Goal: Transaction & Acquisition: Purchase product/service

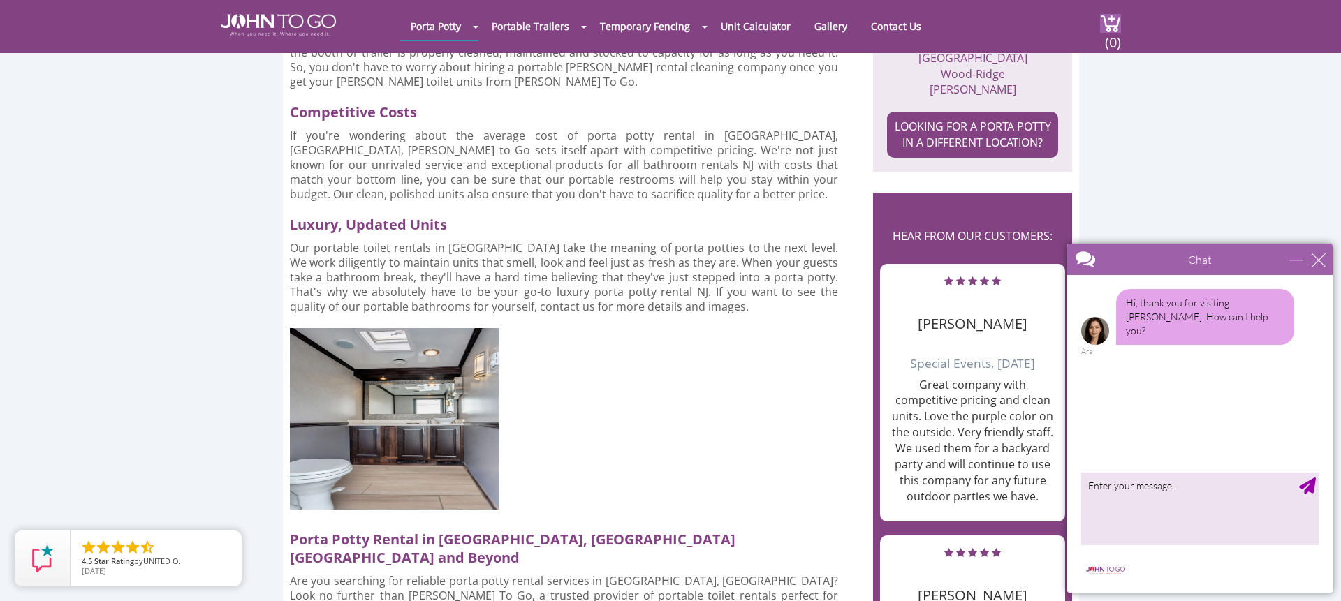
scroll to position [1713, 0]
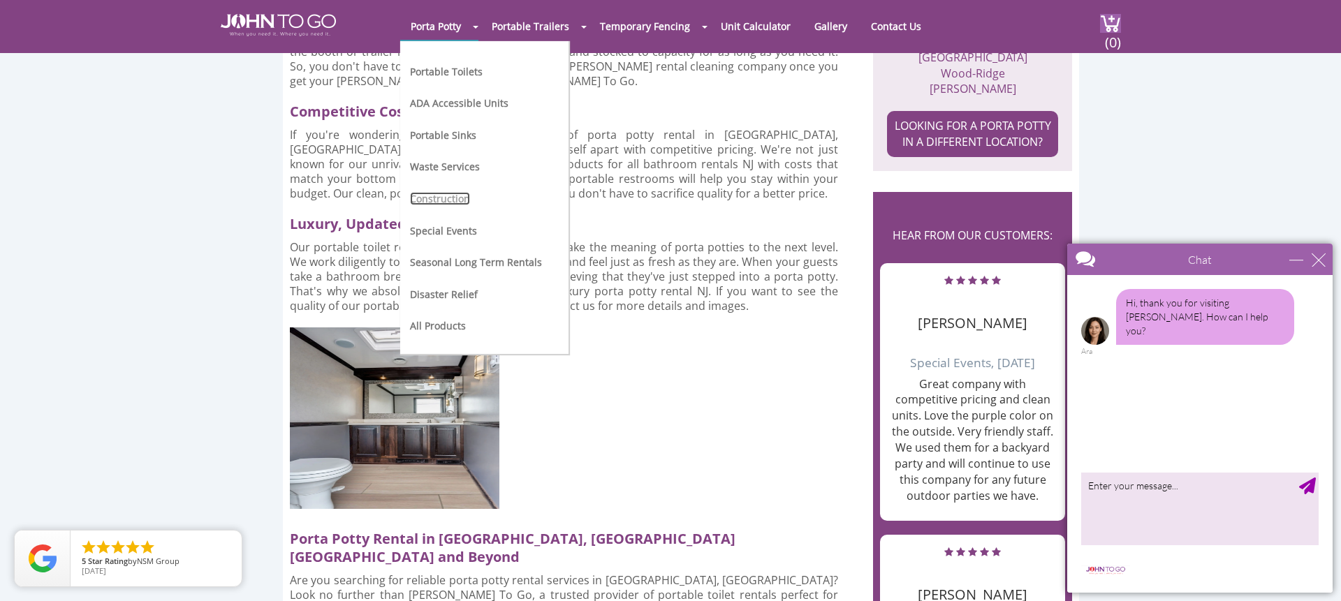
click at [456, 201] on link "Construction" at bounding box center [440, 198] width 60 height 13
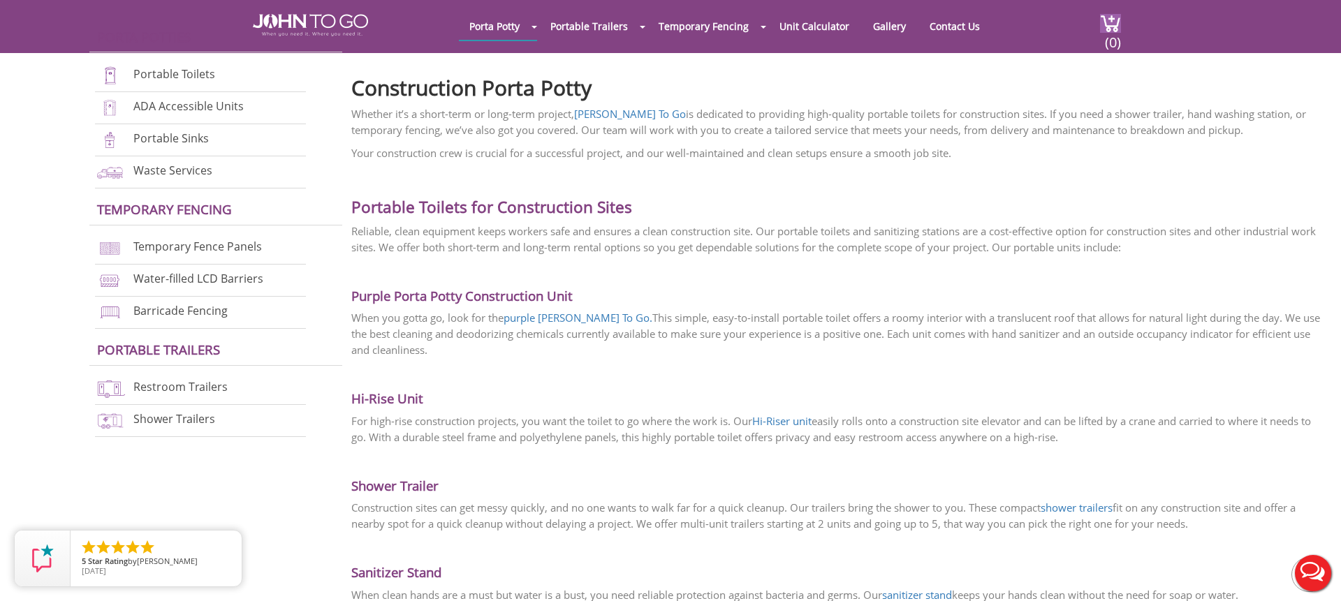
scroll to position [427, 0]
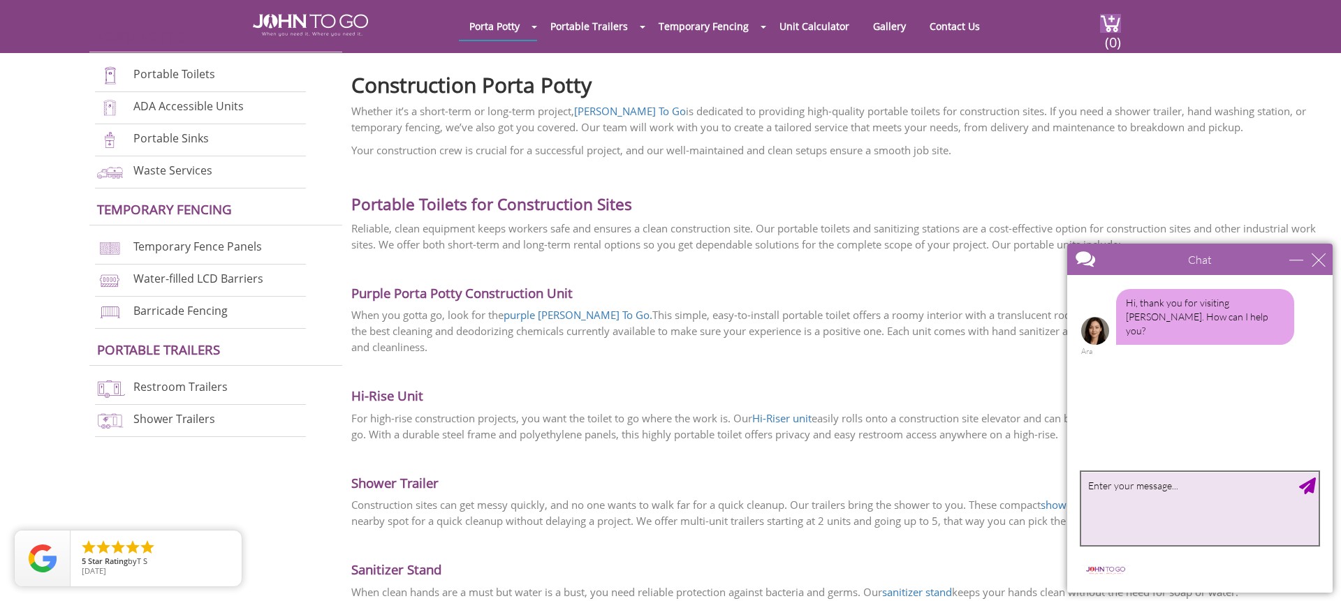
click at [1155, 496] on textarea "type your message" at bounding box center [1199, 508] width 237 height 73
type textarea "Hi - I need a porta potty for a construction site in Little Ferry,nj"
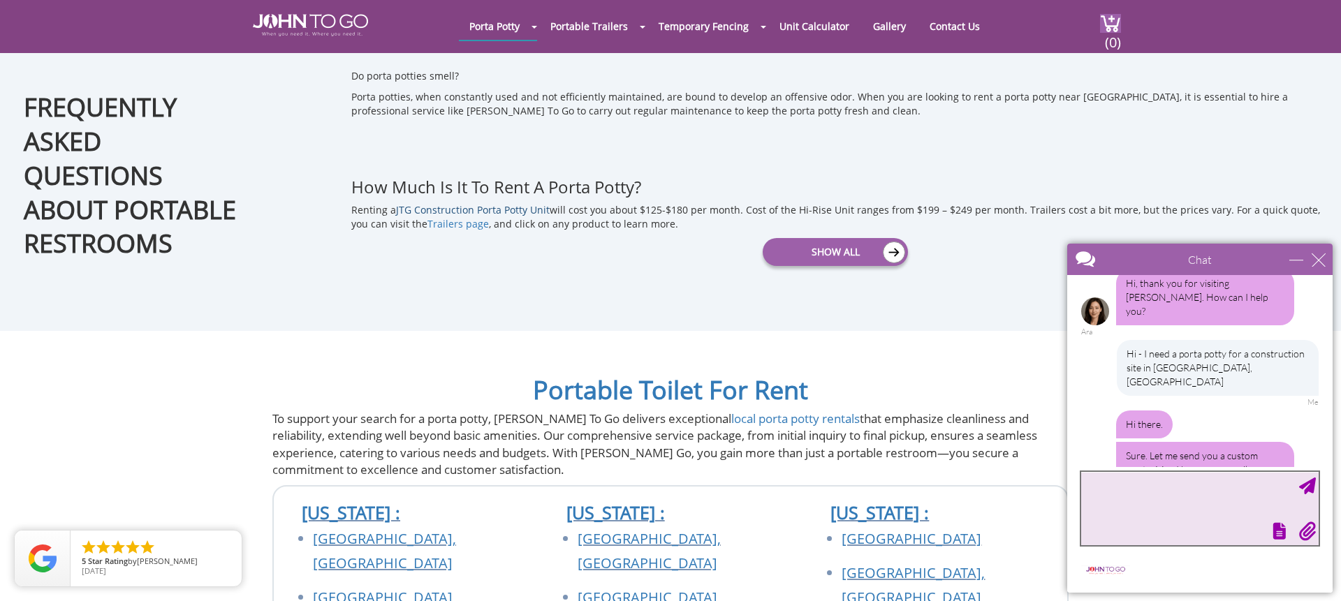
scroll to position [22, 0]
click at [1160, 508] on textarea "type your message" at bounding box center [1199, 508] width 237 height 73
type textarea "jillmc401@gmail.com"
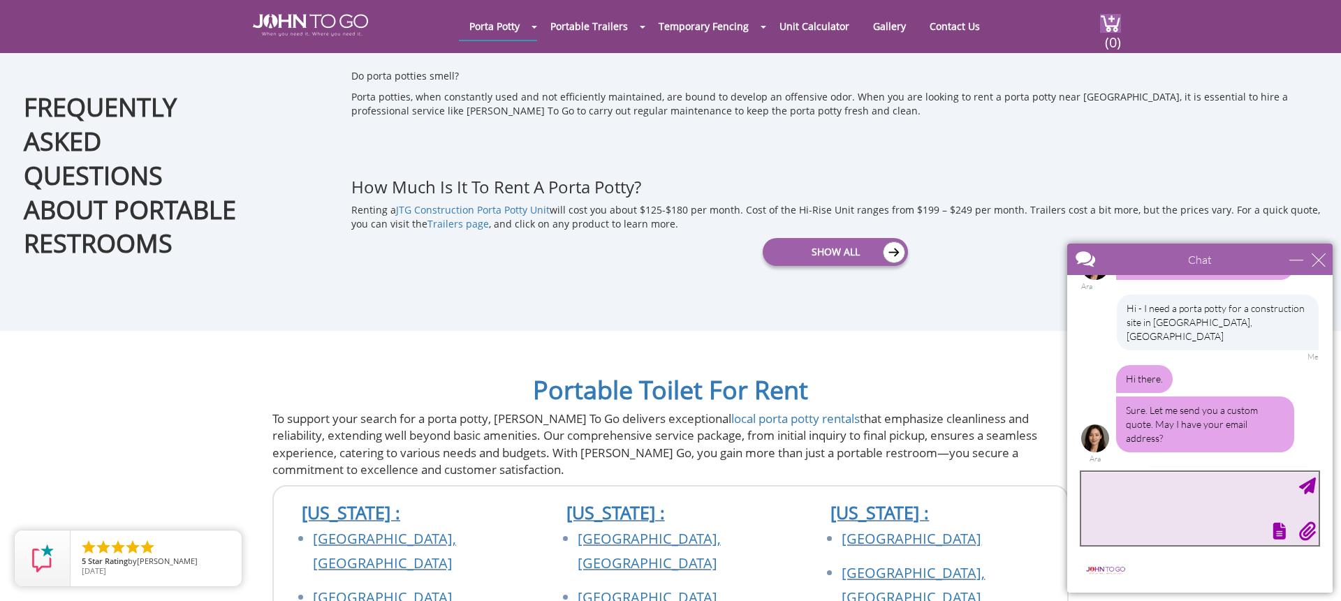
scroll to position [108, 0]
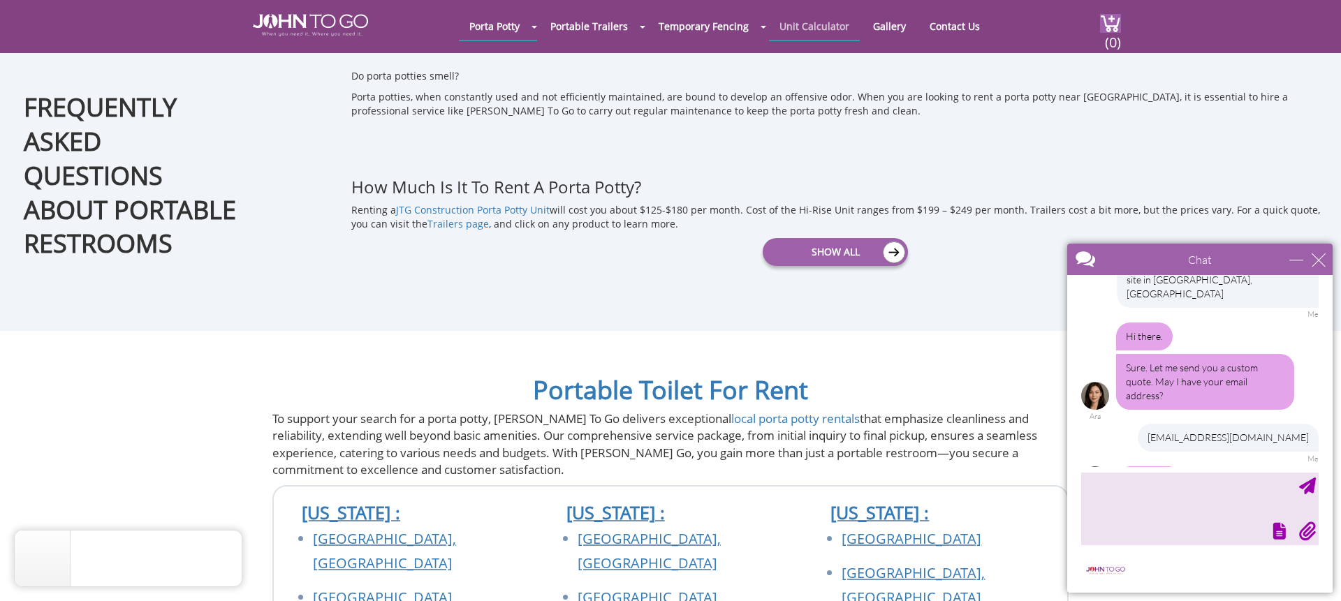
click at [808, 22] on link "Unit Calculator" at bounding box center [814, 26] width 91 height 27
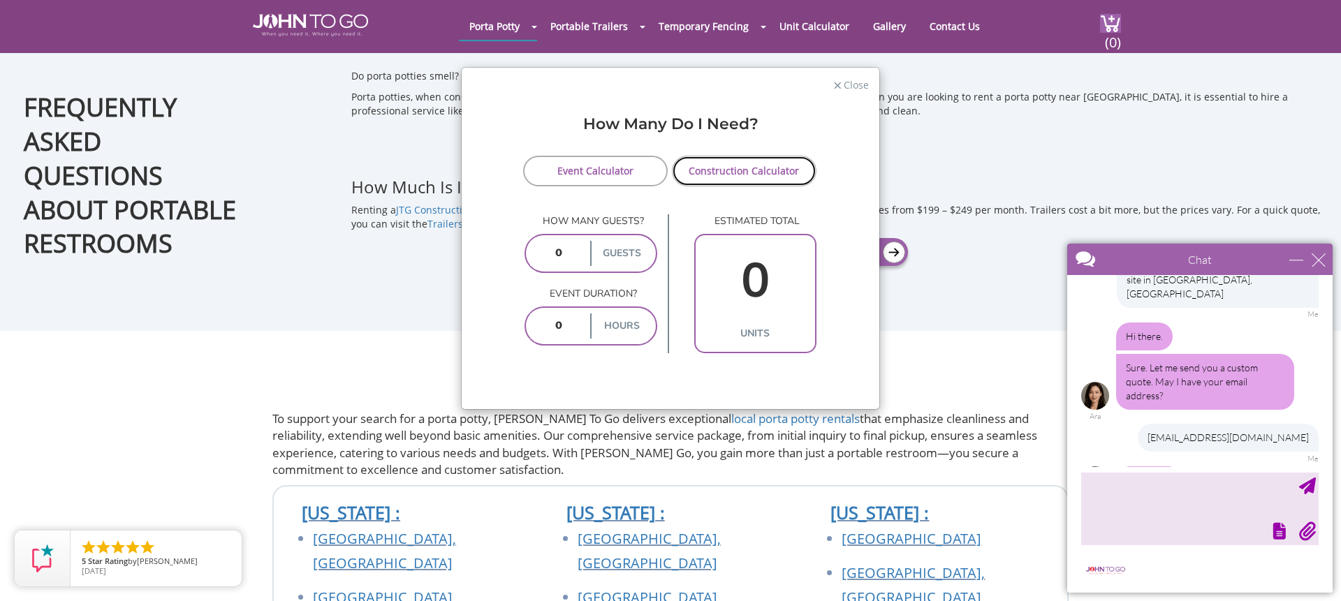
click at [731, 166] on link "Construction Calculator" at bounding box center [744, 171] width 145 height 31
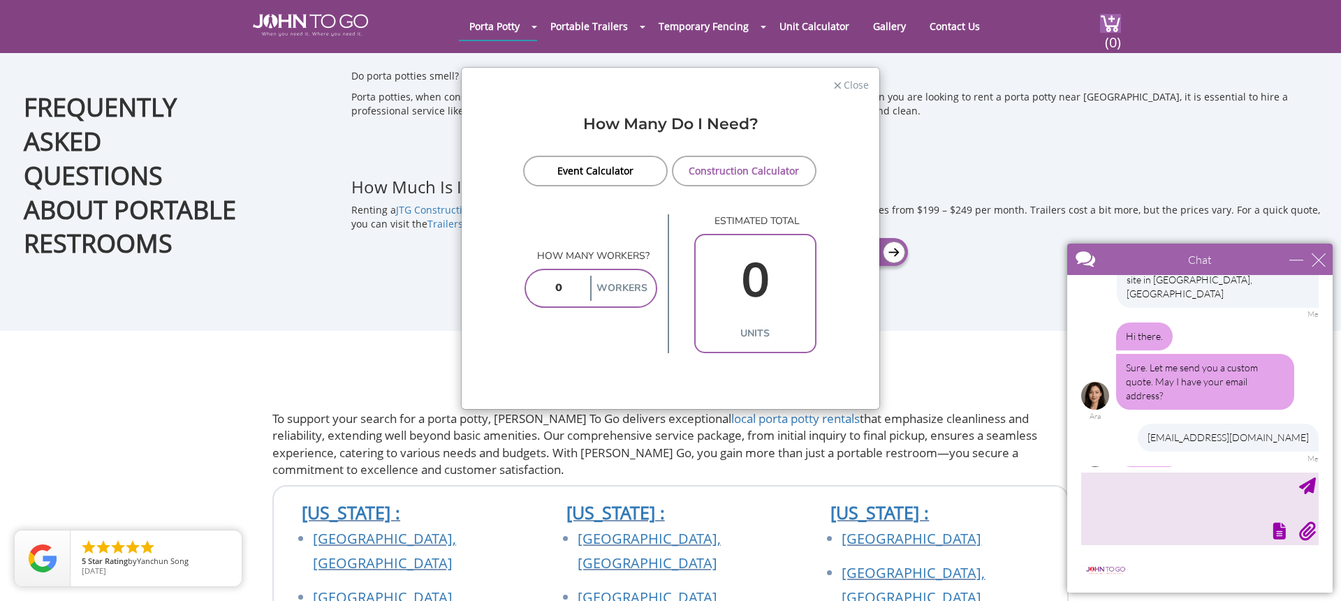
click at [560, 291] on input "number" at bounding box center [559, 288] width 58 height 25
type input "2"
type input "1"
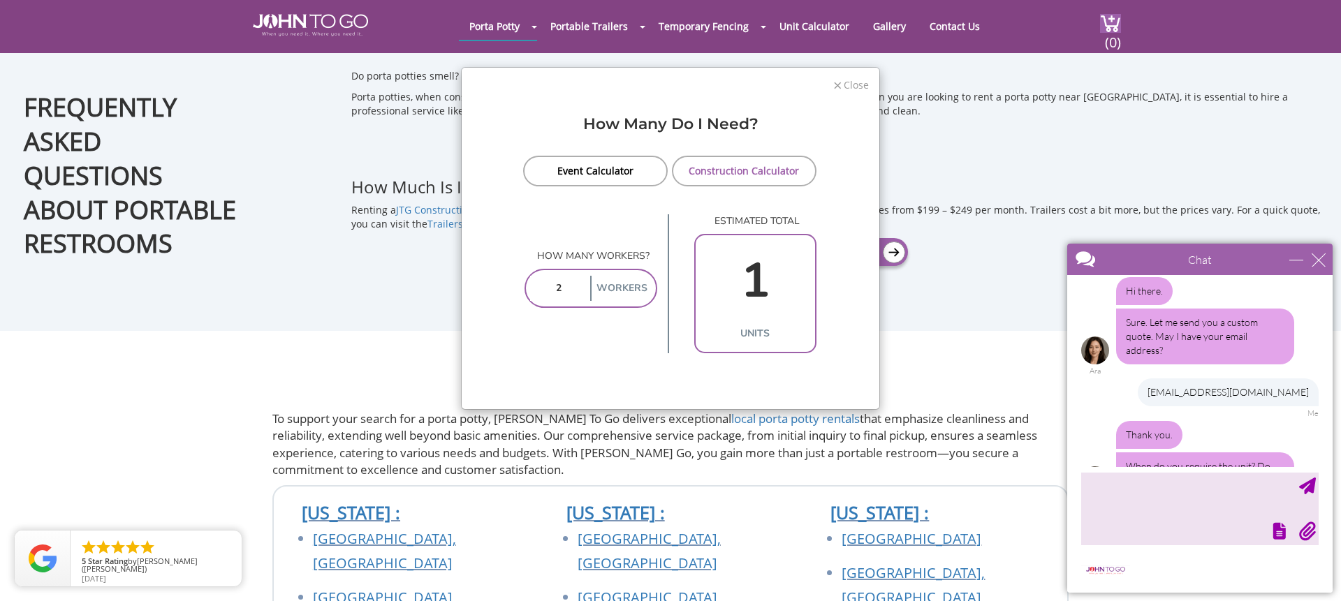
type input "2"
click at [846, 78] on span "Close" at bounding box center [855, 83] width 27 height 13
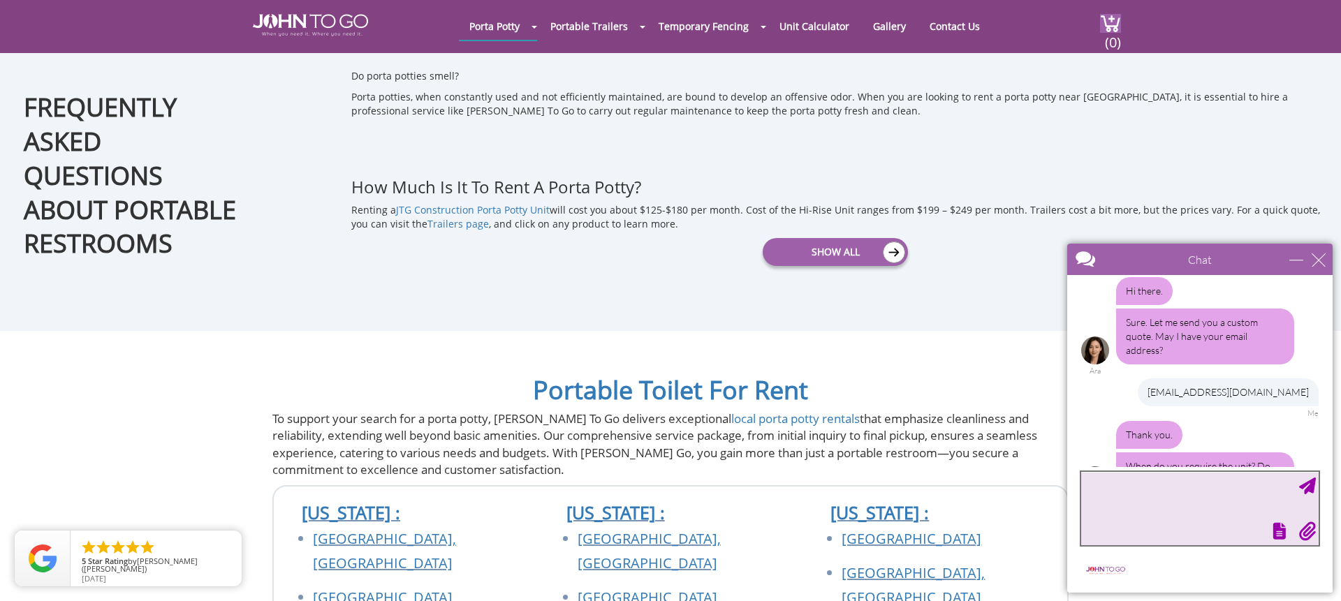
click at [1111, 484] on textarea "type your message" at bounding box center [1199, 508] width 237 height 73
type textarea "as soon as possible"
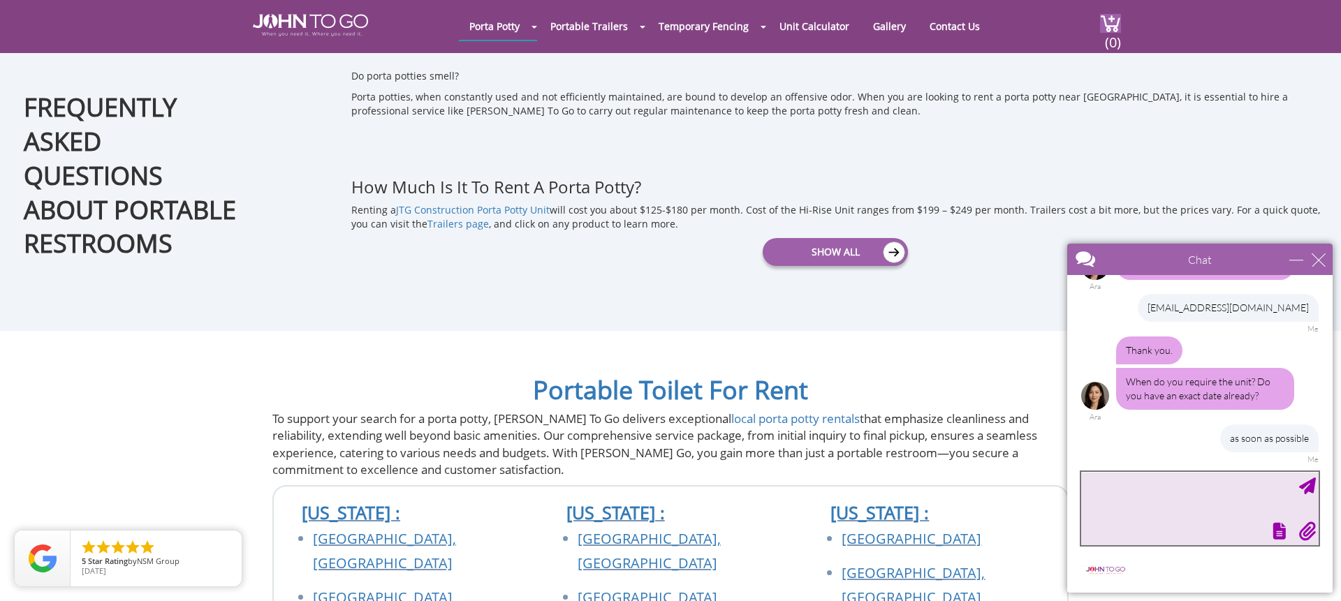
scroll to position [265, 0]
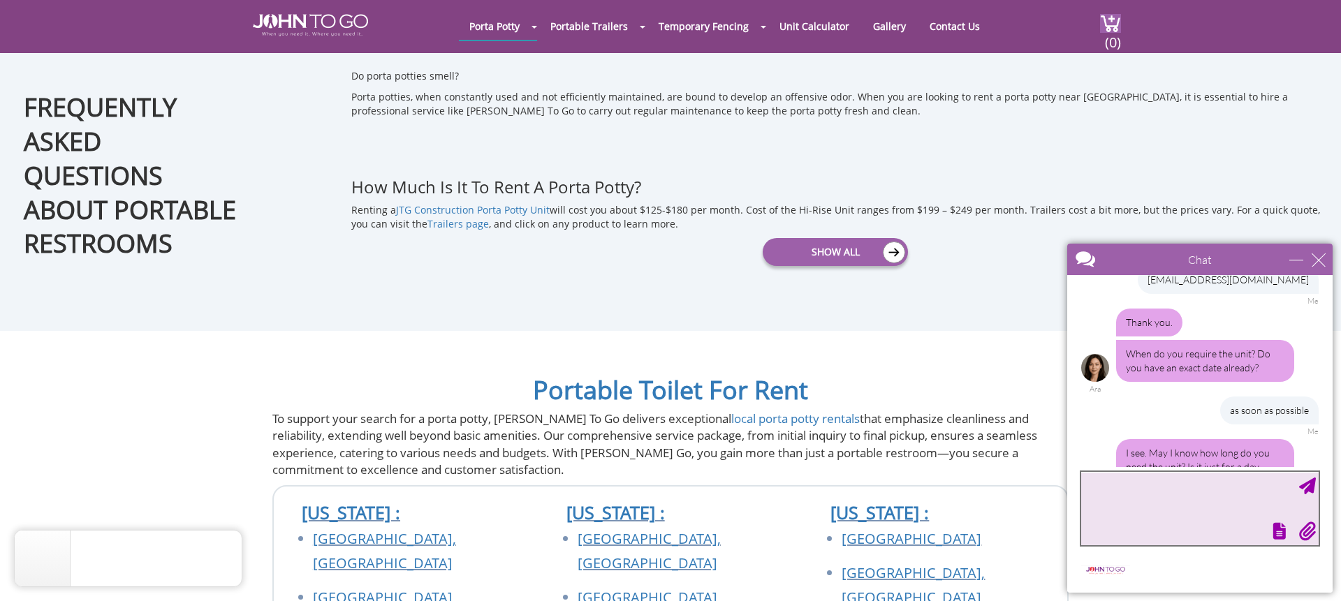
click at [1150, 492] on textarea "type your message" at bounding box center [1199, 508] width 237 height 73
type textarea "at least 6 months"
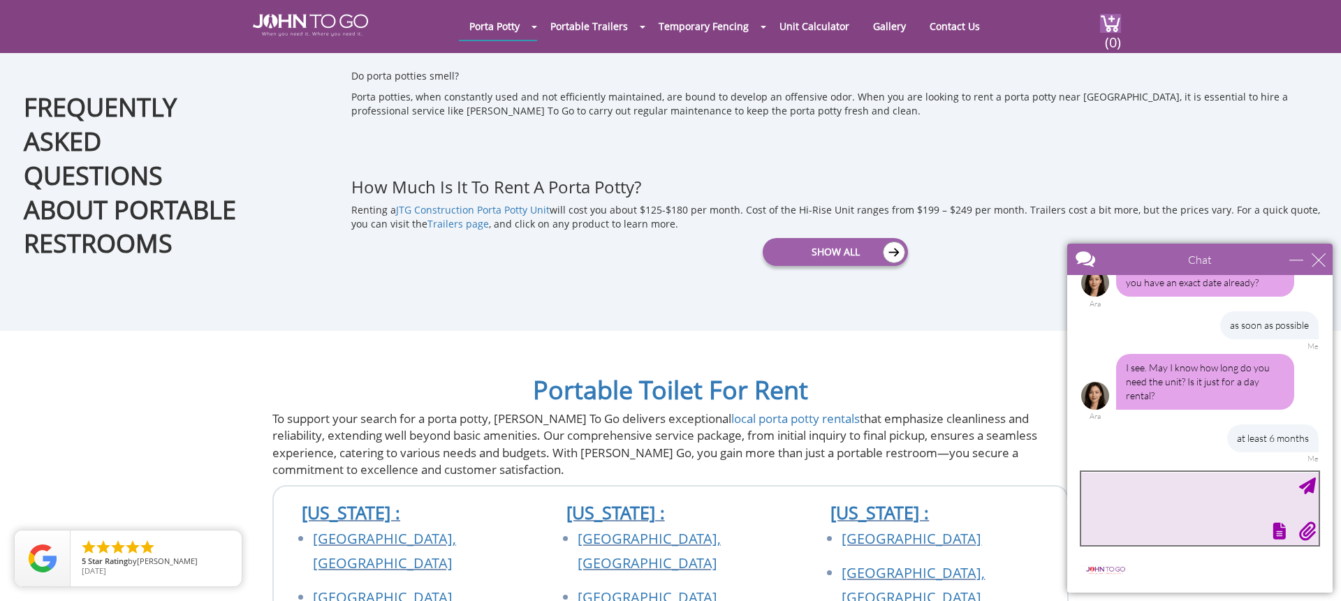
scroll to position [424, 0]
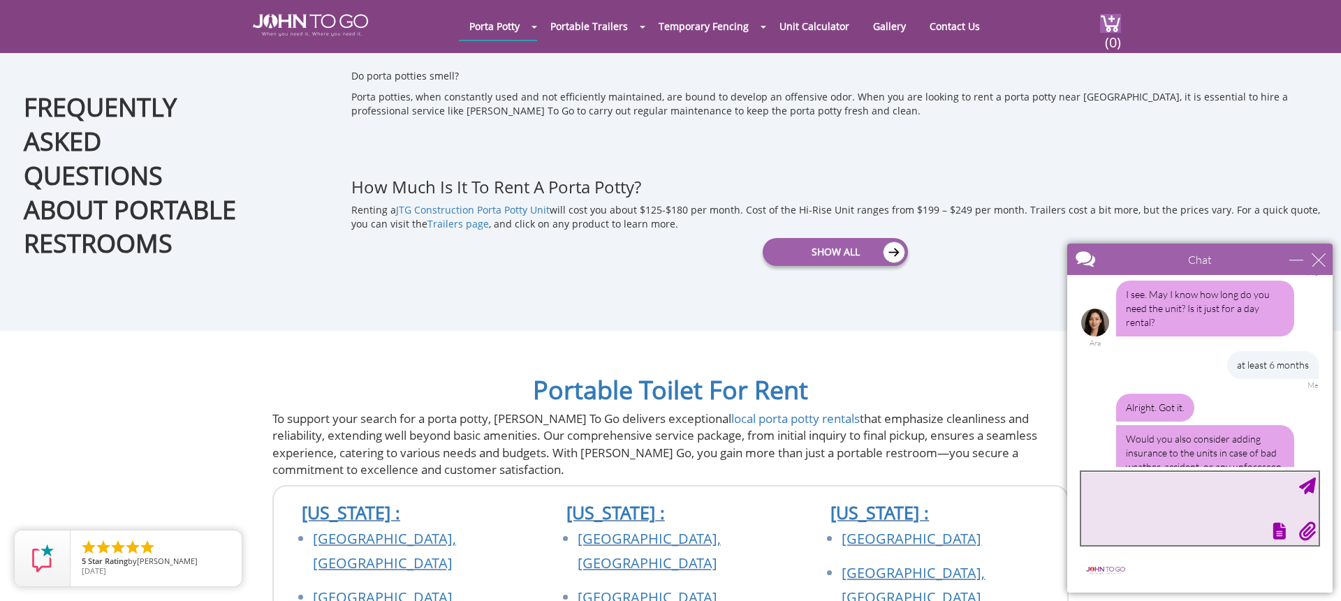
click at [1122, 501] on textarea "type your message" at bounding box center [1199, 508] width 237 height 73
type textarea "how much is i"
type textarea "please quote it with and without it"
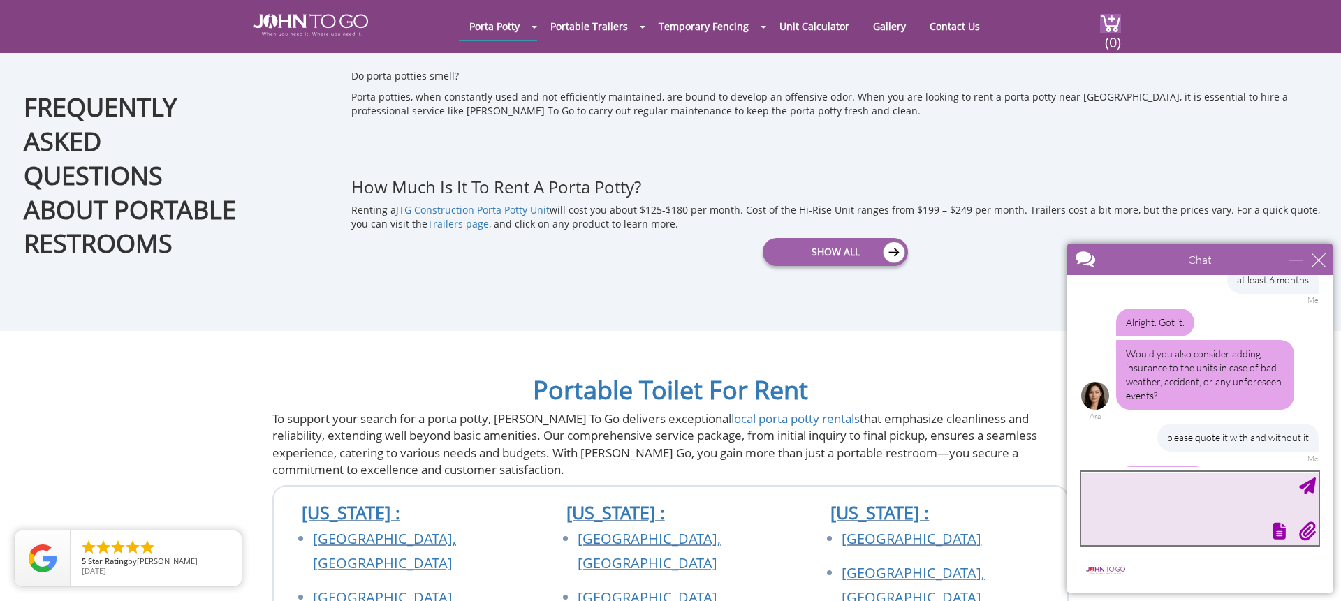
scroll to position [582, 0]
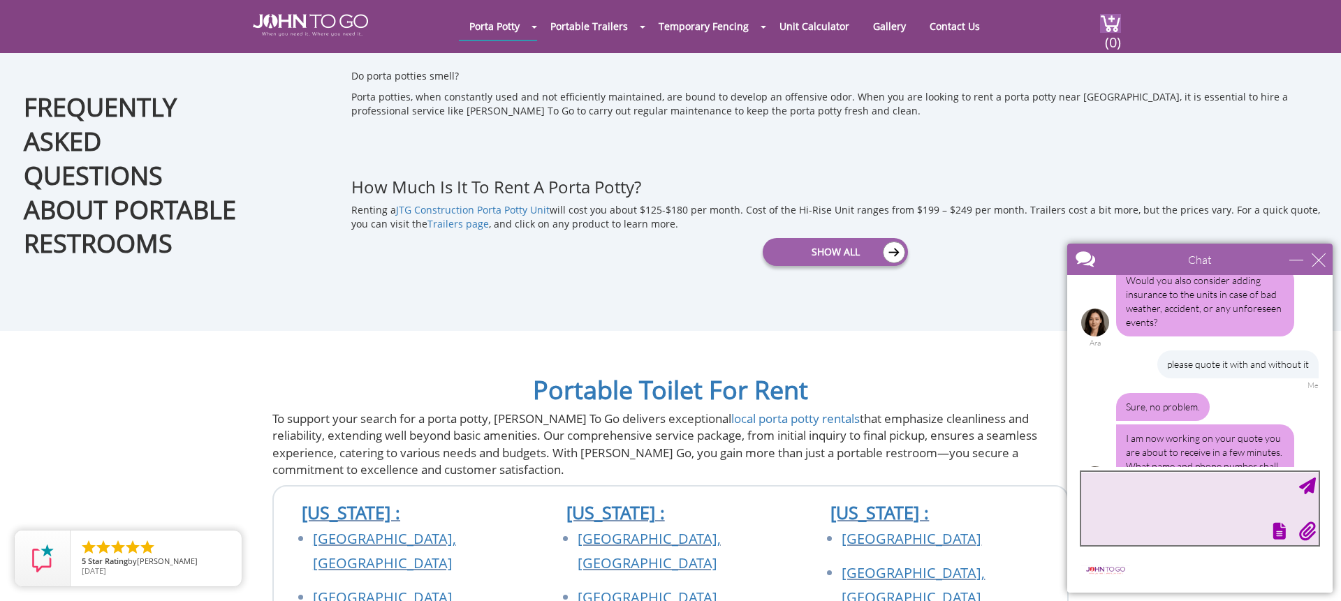
click at [1139, 493] on textarea "type your message" at bounding box center [1199, 508] width 237 height 73
type textarea "Jill McLoughlin 5515878040"
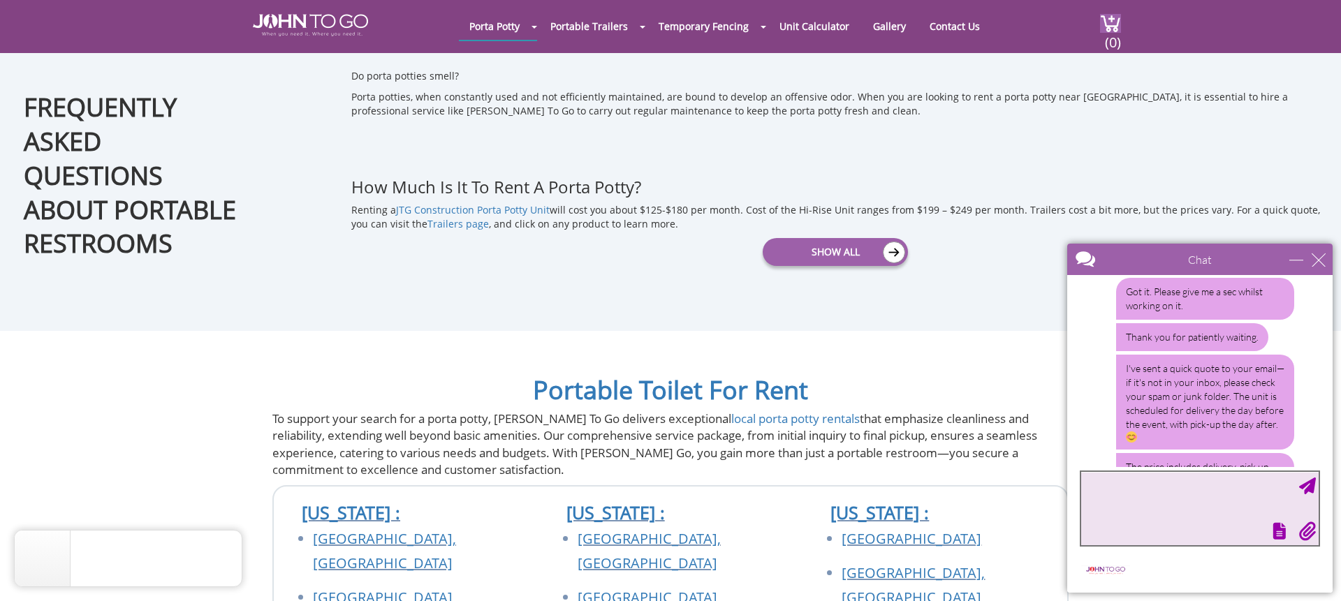
scroll to position [856, 0]
click at [1148, 494] on textarea "type your message" at bounding box center [1199, 508] width 237 height 73
type textarea "when is the soonest it could be delivered?"
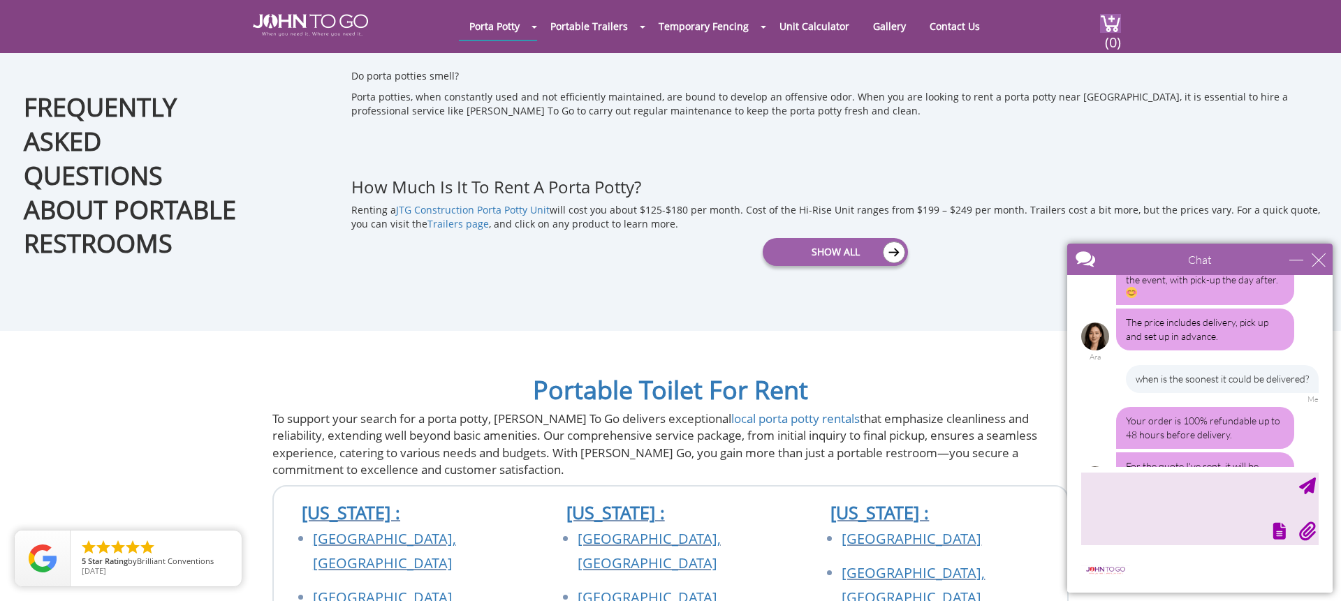
scroll to position [1043, 0]
type textarea "could it be sooner?"
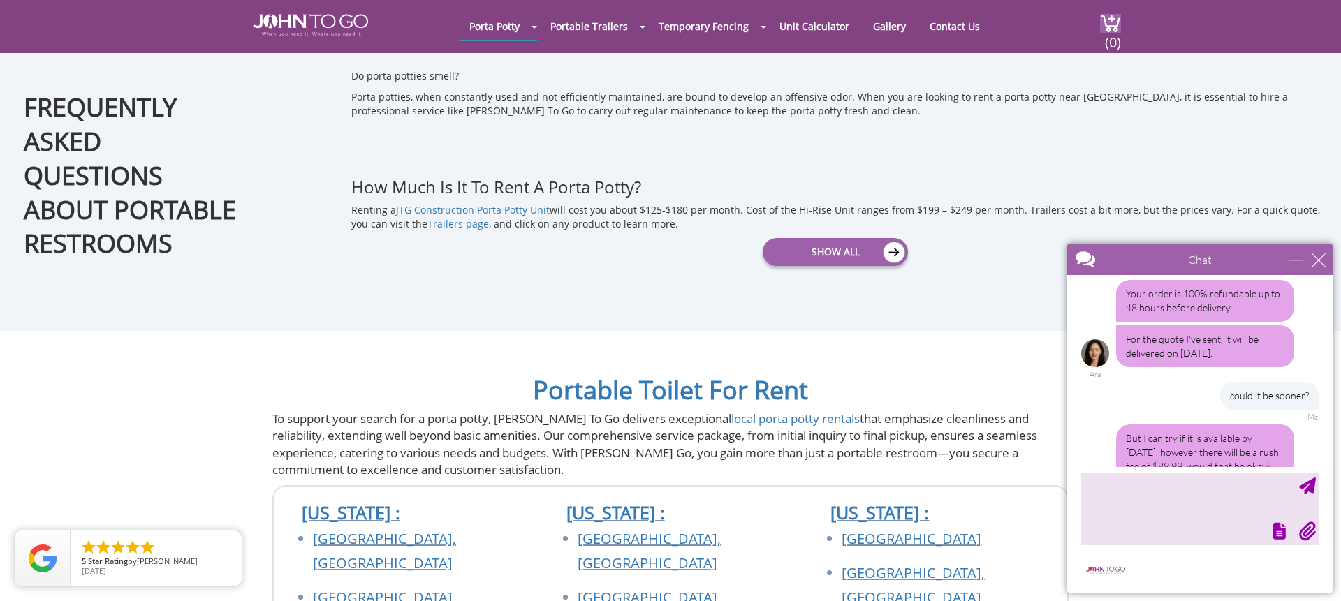
scroll to position [1173, 0]
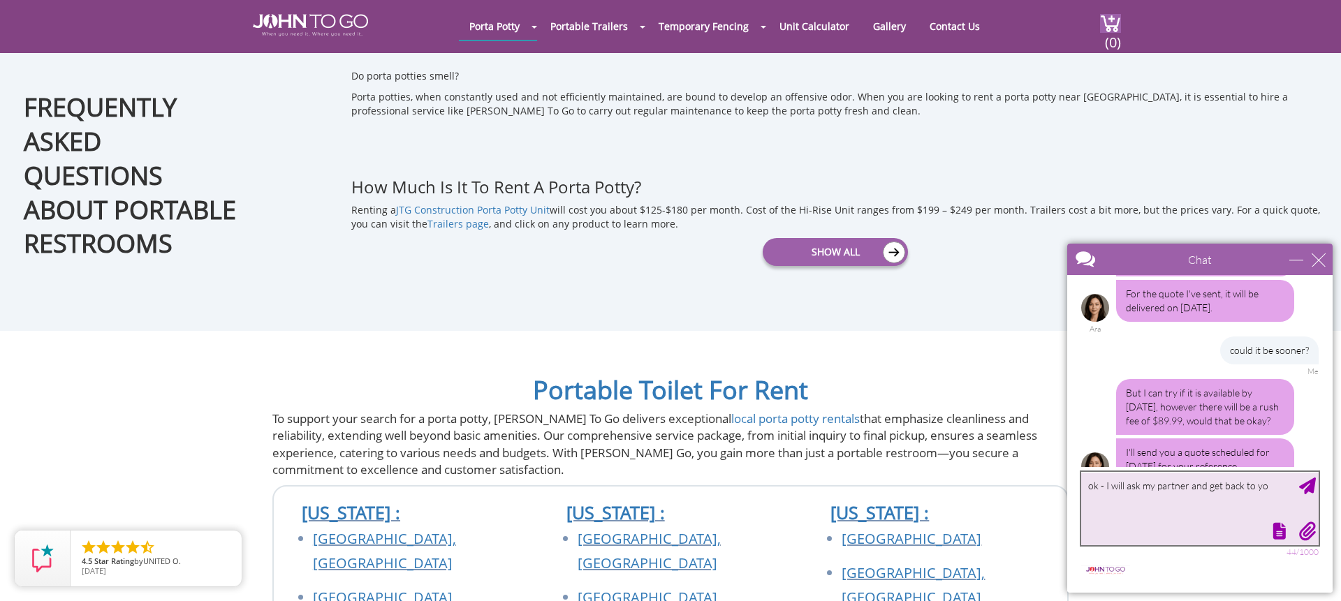
type textarea "ok - I will ask my partner and get back to you"
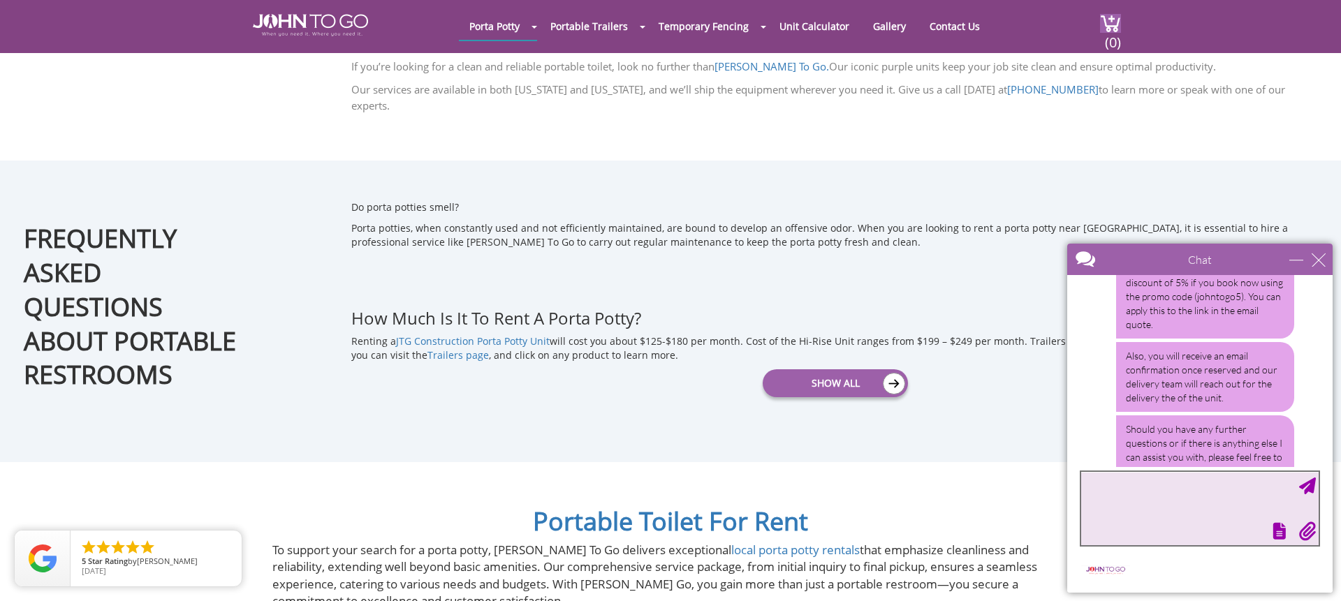
scroll to position [1611, 0]
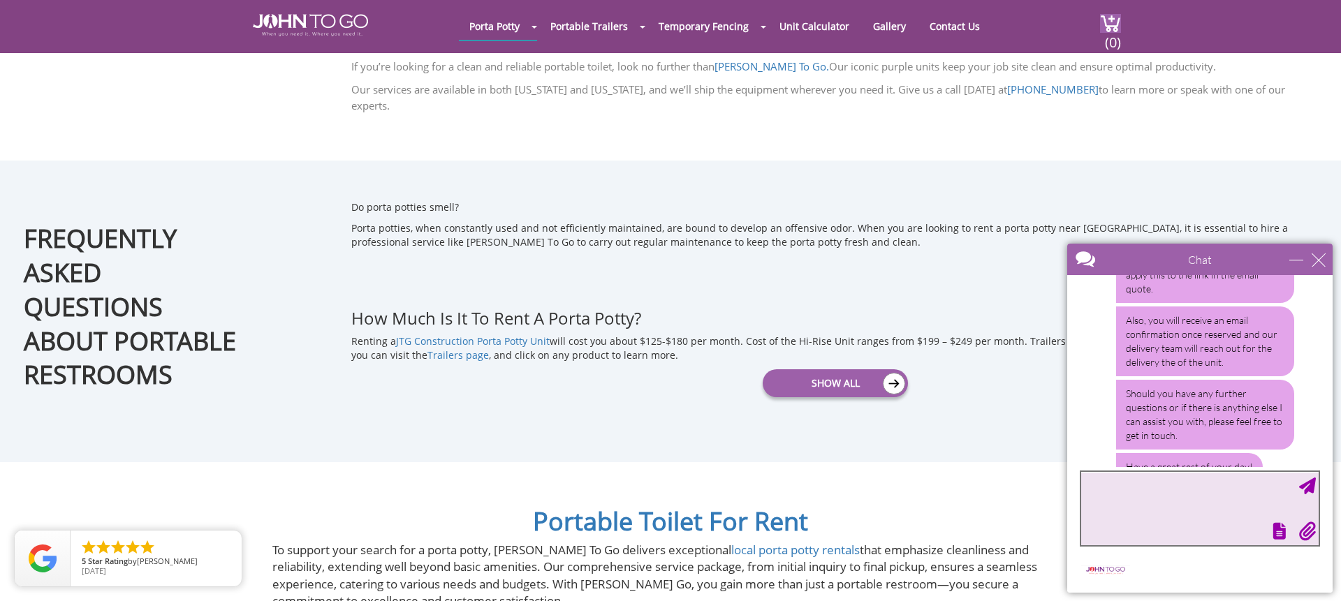
click at [1166, 492] on textarea "type your message" at bounding box center [1199, 508] width 237 height 73
type textarea "Thank you"
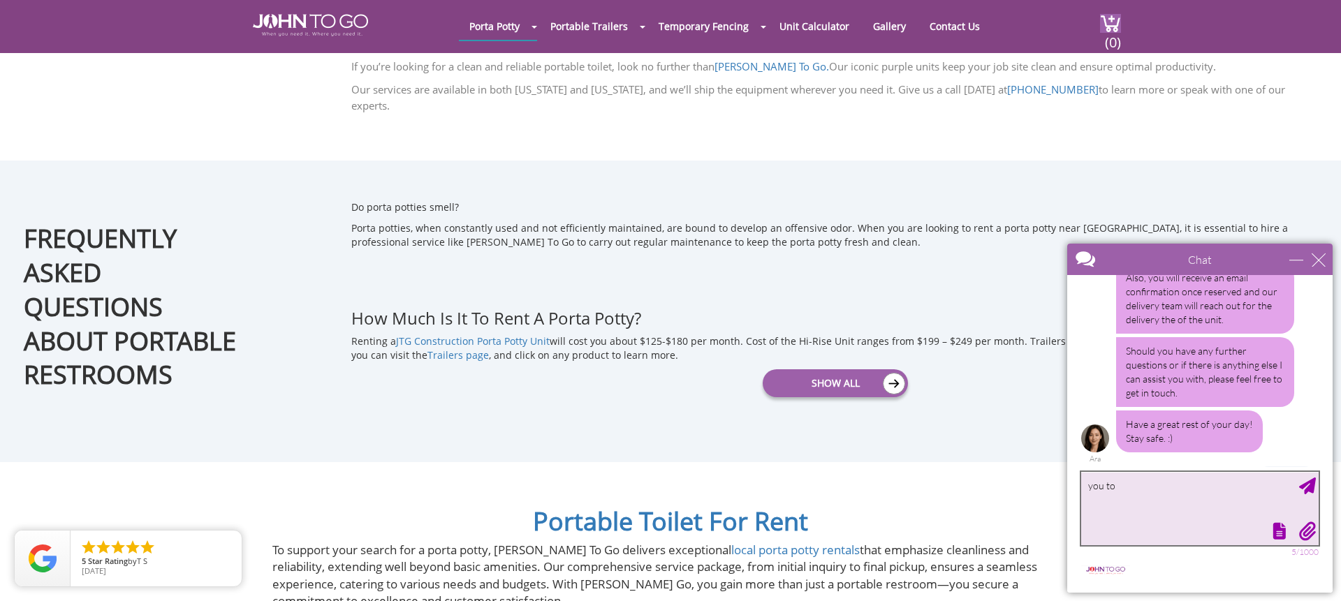
type textarea "you too"
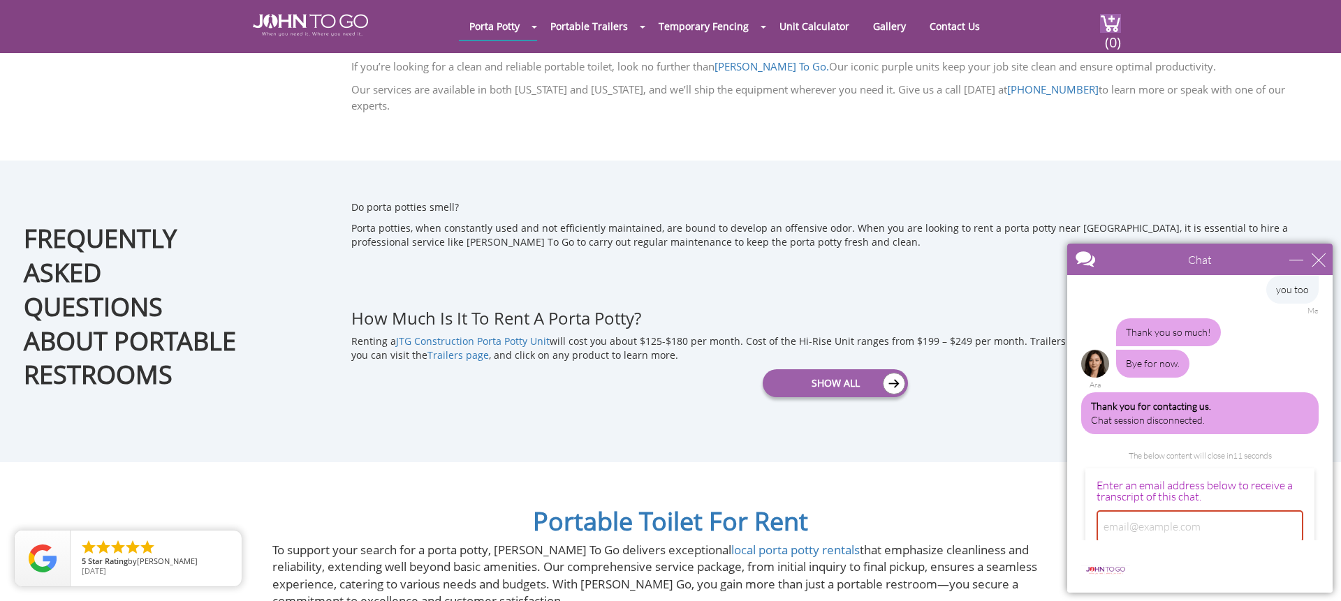
scroll to position [1973, 0]
